Goal: Transaction & Acquisition: Purchase product/service

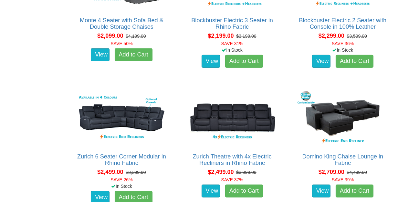
scroll to position [614, 0]
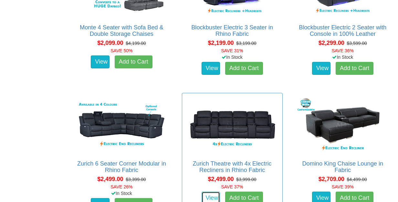
click at [208, 198] on link "View" at bounding box center [211, 198] width 19 height 13
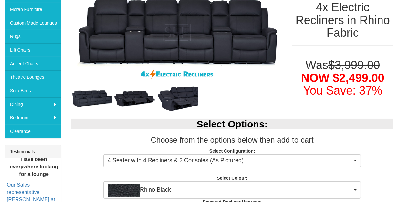
scroll to position [161, 0]
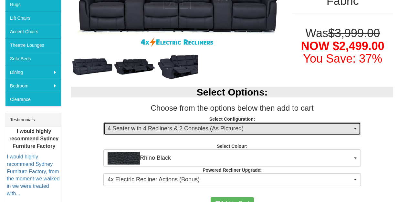
click at [356, 128] on span "button" at bounding box center [355, 128] width 3 height 1
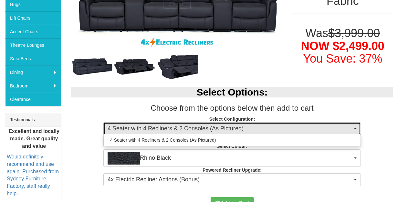
click at [356, 128] on span "button" at bounding box center [355, 128] width 3 height 1
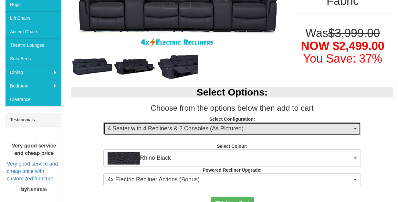
scroll to position [194, 0]
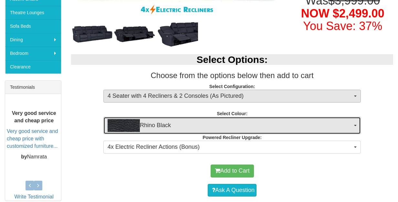
click at [356, 128] on button "Rhino Black" at bounding box center [231, 125] width 257 height 17
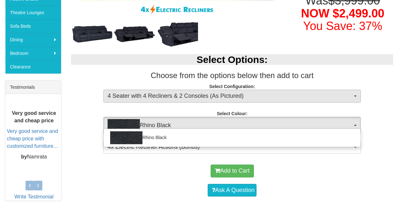
click at [356, 129] on div "Rhino Black" at bounding box center [231, 138] width 257 height 19
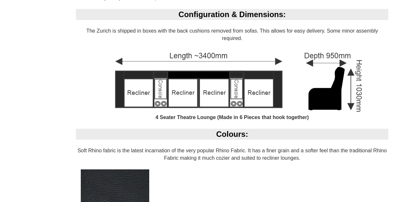
scroll to position [484, 0]
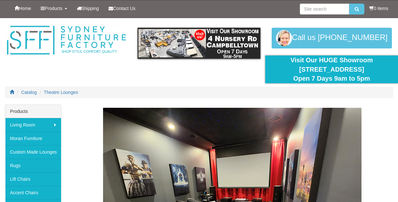
scroll to position [614, 0]
